Goal: Task Accomplishment & Management: Use online tool/utility

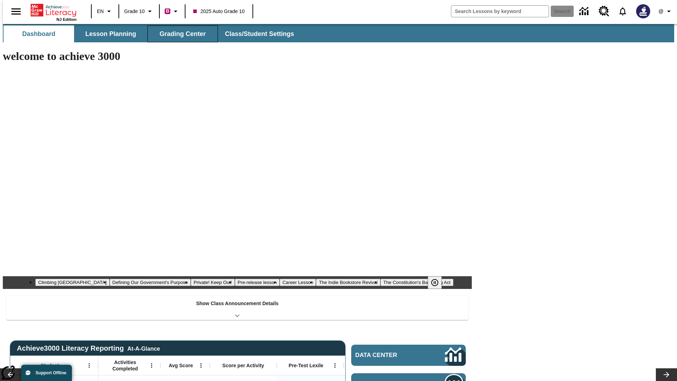
click at [180, 34] on span "Grading Center" at bounding box center [182, 34] width 46 height 8
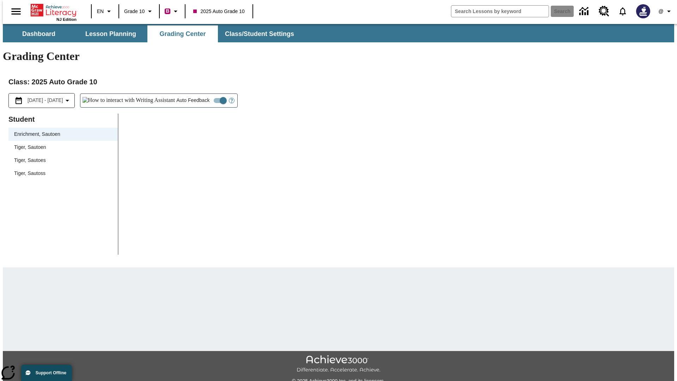
click at [61, 143] on div "Tiger, Sautoen" at bounding box center [63, 146] width 98 height 7
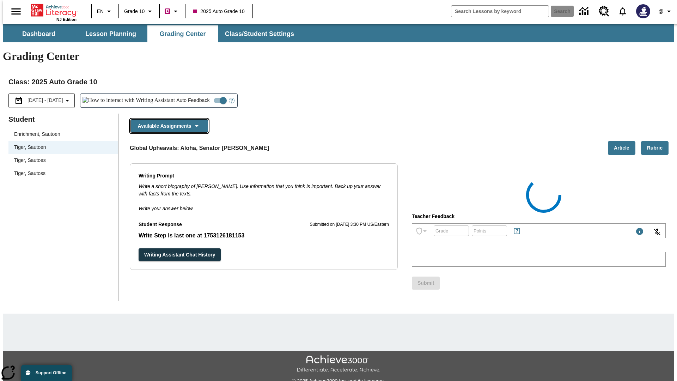
click at [167, 119] on button "Available Assignments" at bounding box center [169, 126] width 78 height 14
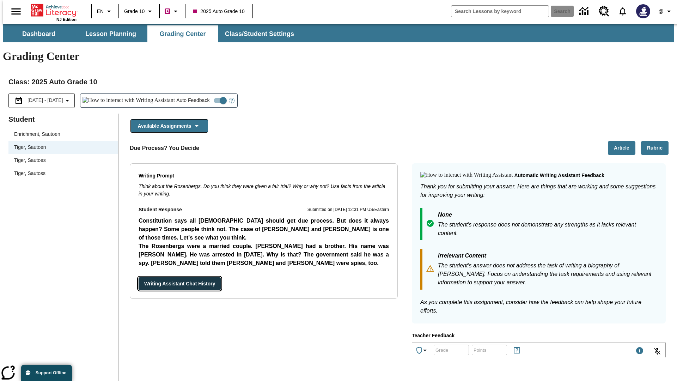
click at [139, 277] on button "Writing Assistant Chat History" at bounding box center [180, 283] width 82 height 13
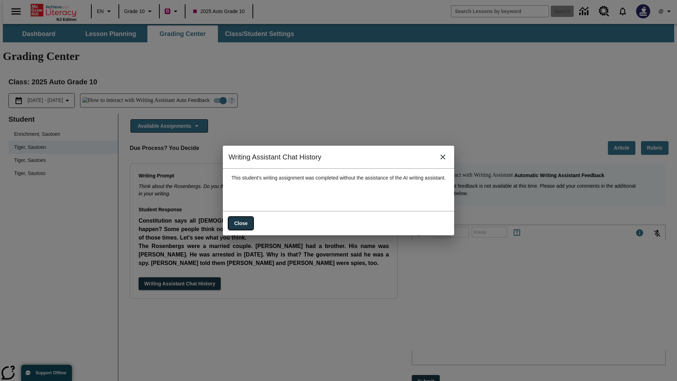
click at [234, 220] on button "Close" at bounding box center [240, 223] width 25 height 13
click at [167, 119] on button "Available Assignments" at bounding box center [169, 126] width 78 height 14
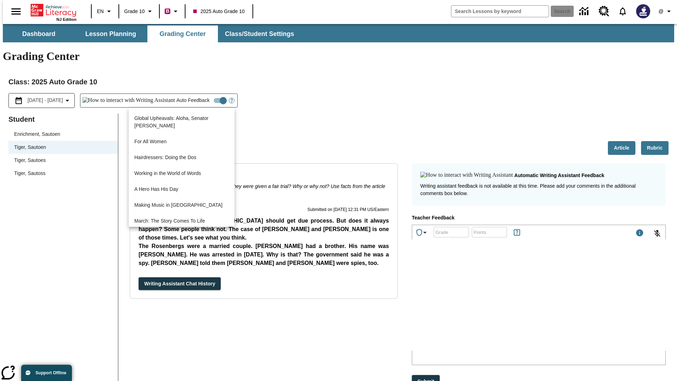
scroll to position [506, 0]
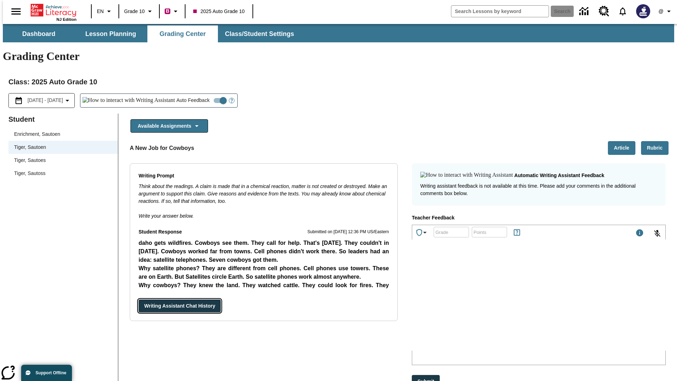
click at [139, 299] on button "Writing Assistant Chat History" at bounding box center [180, 305] width 82 height 13
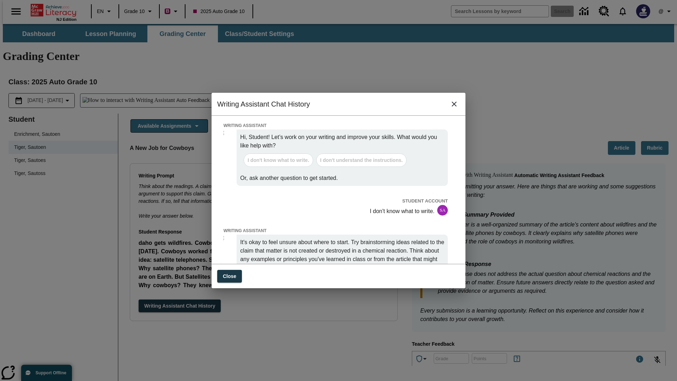
scroll to position [0, 0]
click at [229, 272] on button "Close" at bounding box center [229, 276] width 25 height 13
